Goal: Navigation & Orientation: Find specific page/section

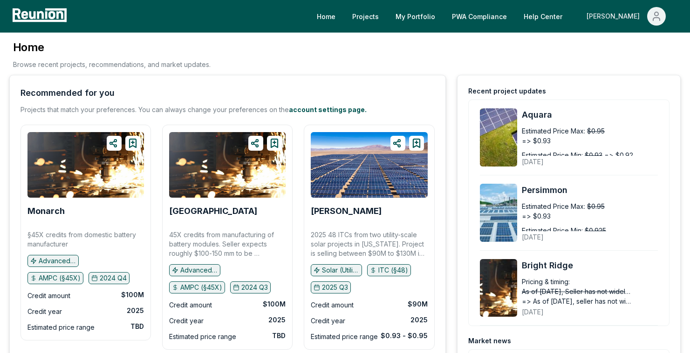
click at [659, 13] on icon "Main" at bounding box center [655, 16] width 11 height 11
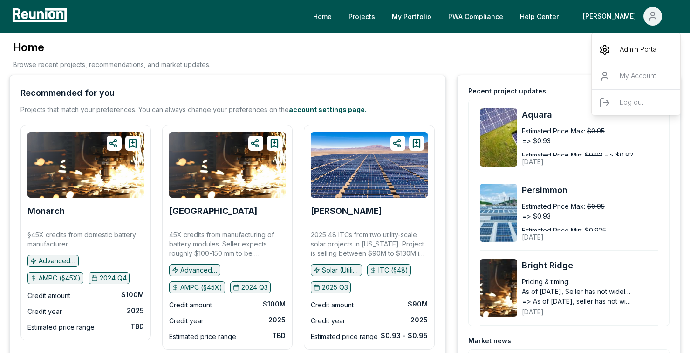
click at [612, 47] on div "Admin Portal" at bounding box center [635, 50] width 89 height 26
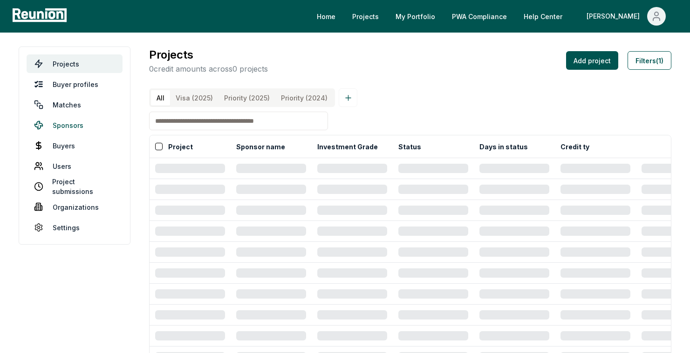
click at [72, 123] on link "Sponsors" at bounding box center [75, 125] width 96 height 19
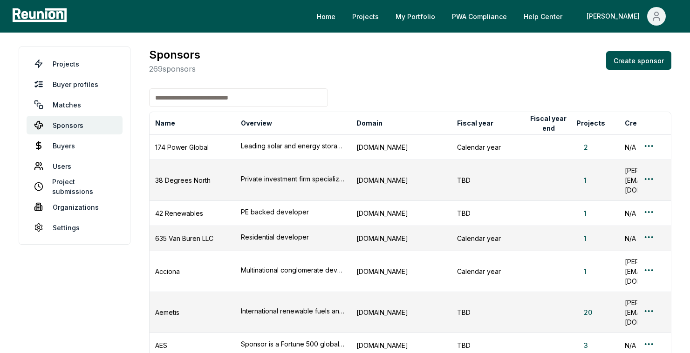
click at [286, 98] on input at bounding box center [238, 97] width 179 height 19
type input "*****"
click at [270, 92] on input "*****" at bounding box center [238, 97] width 179 height 19
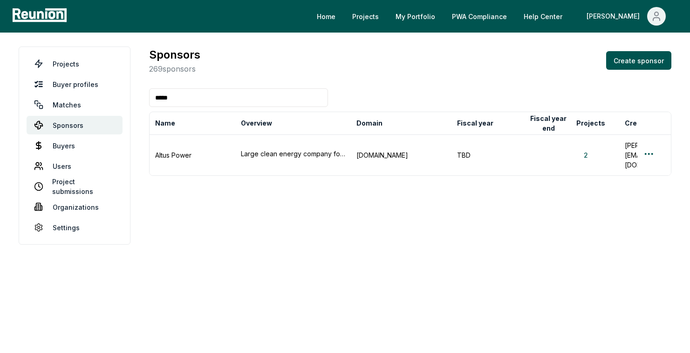
click at [265, 99] on input "*****" at bounding box center [238, 97] width 179 height 19
click at [584, 150] on button "2" at bounding box center [585, 155] width 19 height 10
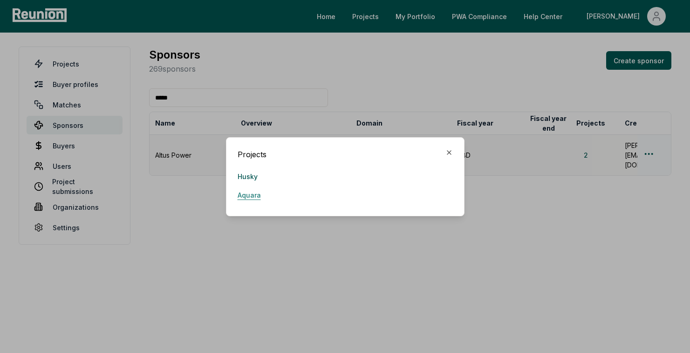
click at [243, 197] on link "Aquara" at bounding box center [248, 195] width 23 height 19
click at [449, 152] on icon "button" at bounding box center [449, 153] width 4 height 4
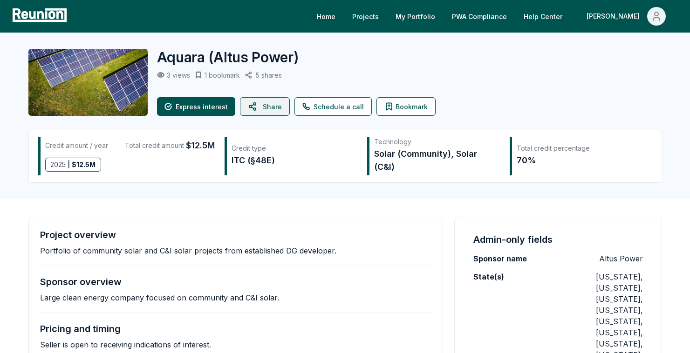
click at [271, 109] on button "Share" at bounding box center [265, 106] width 50 height 19
click at [301, 63] on div "Aquara ( Altus Power )" at bounding box center [400, 57] width 486 height 17
click at [649, 18] on span "Main" at bounding box center [656, 16] width 19 height 19
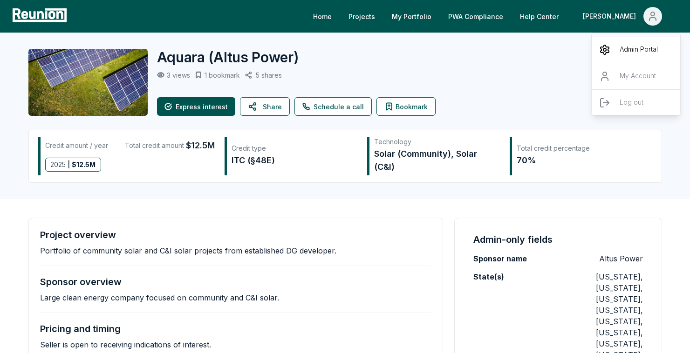
click at [625, 50] on p "Admin Portal" at bounding box center [638, 49] width 38 height 11
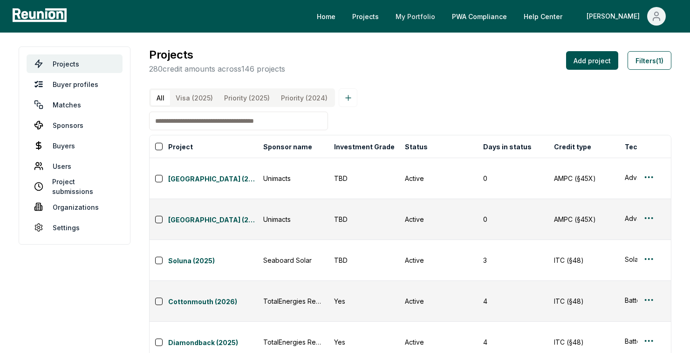
click at [442, 13] on link "My Portfolio" at bounding box center [415, 16] width 54 height 19
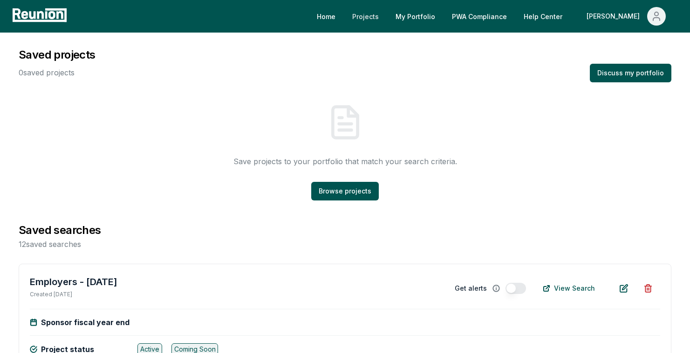
click at [386, 17] on link "Projects" at bounding box center [365, 16] width 41 height 19
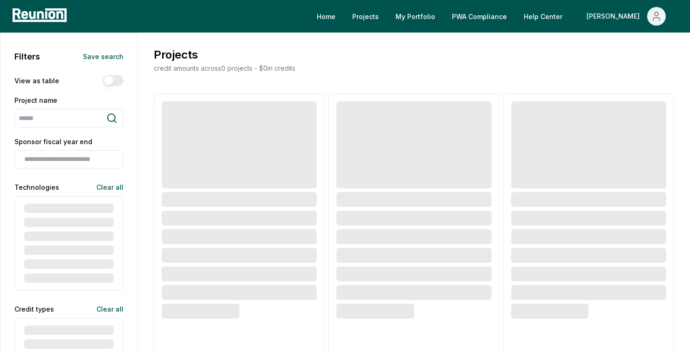
drag, startPoint x: 306, startPoint y: 65, endPoint x: 152, endPoint y: 50, distance: 154.3
click at [152, 50] on div "Projects credit amounts across 0 projects - $ 0 in credits" at bounding box center [414, 60] width 524 height 27
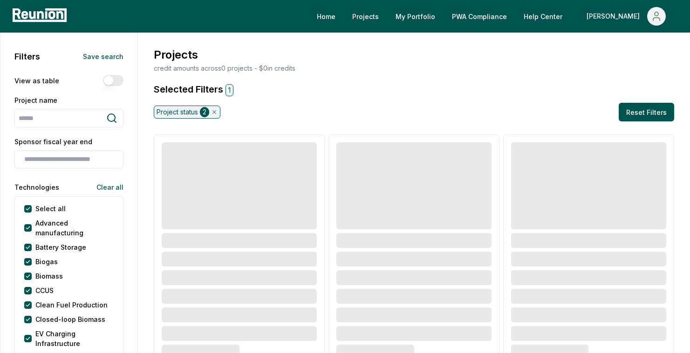
click at [217, 54] on h3 "Projects" at bounding box center [223, 55] width 143 height 17
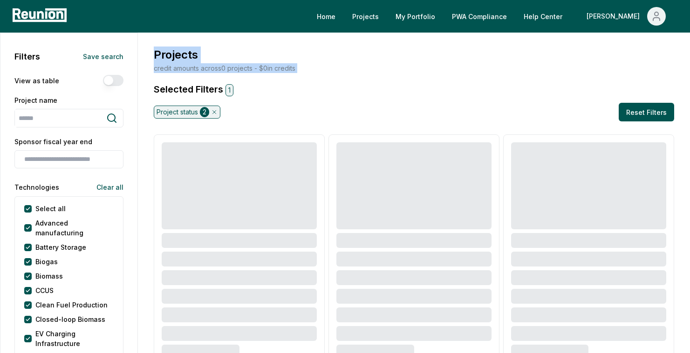
drag, startPoint x: 155, startPoint y: 51, endPoint x: 335, endPoint y: 77, distance: 182.5
click at [334, 70] on div "Projects credit amounts across 0 projects - $ 0 in credits" at bounding box center [414, 60] width 524 height 27
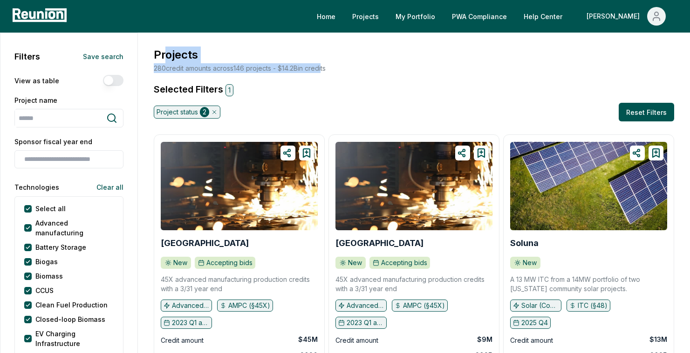
drag, startPoint x: 324, startPoint y: 72, endPoint x: 167, endPoint y: 60, distance: 157.4
click at [167, 60] on div "Projects 280 credit amounts across 146 projects - $ 14.2B in credits" at bounding box center [239, 60] width 174 height 27
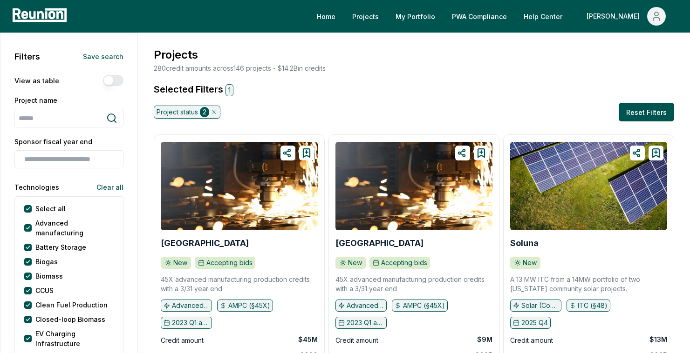
click at [195, 54] on h3 "Projects" at bounding box center [239, 55] width 174 height 17
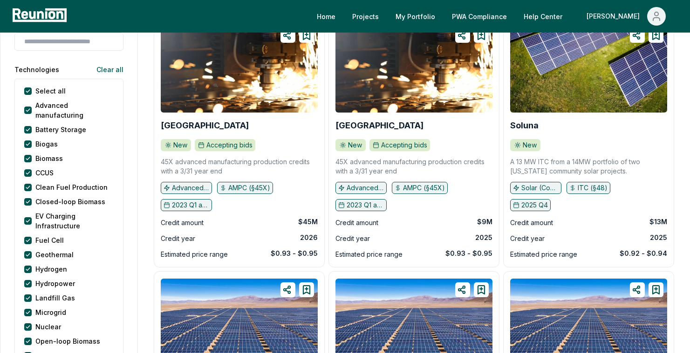
scroll to position [81, 0]
